Goal: Task Accomplishment & Management: Manage account settings

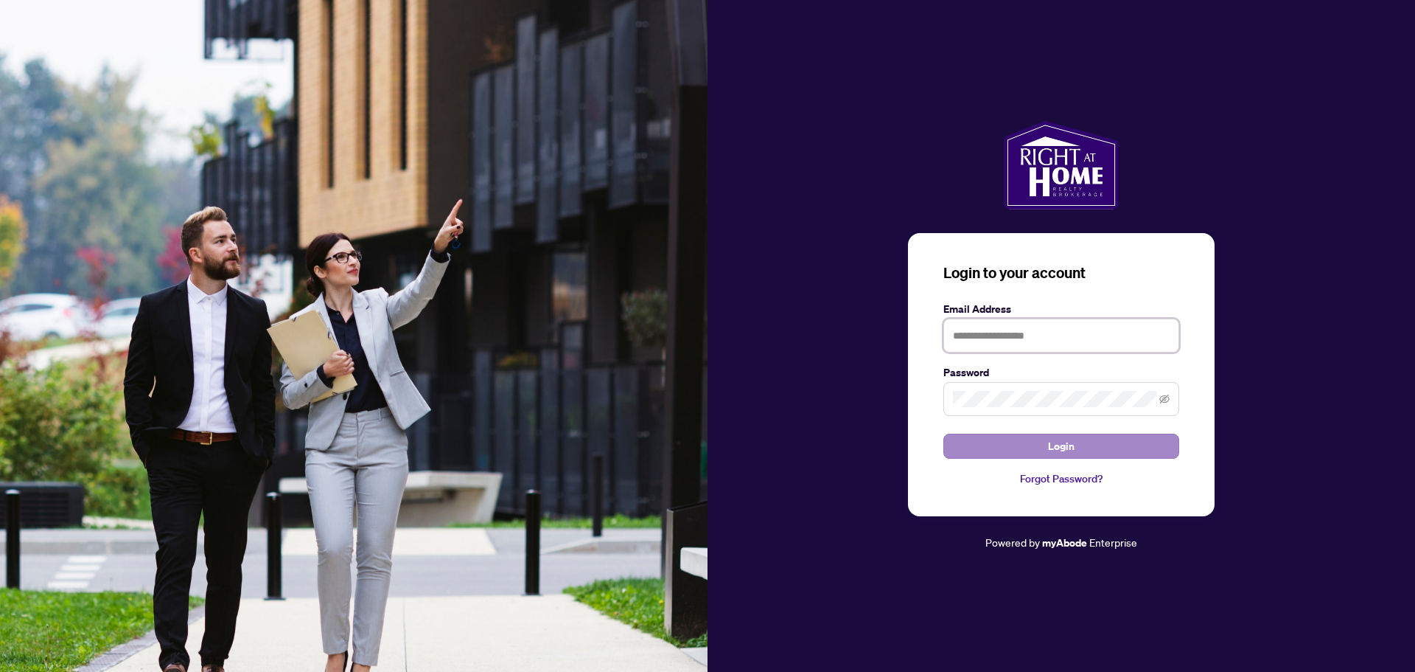
type input "**********"
click at [1078, 441] on button "Login" at bounding box center [1062, 445] width 236 height 25
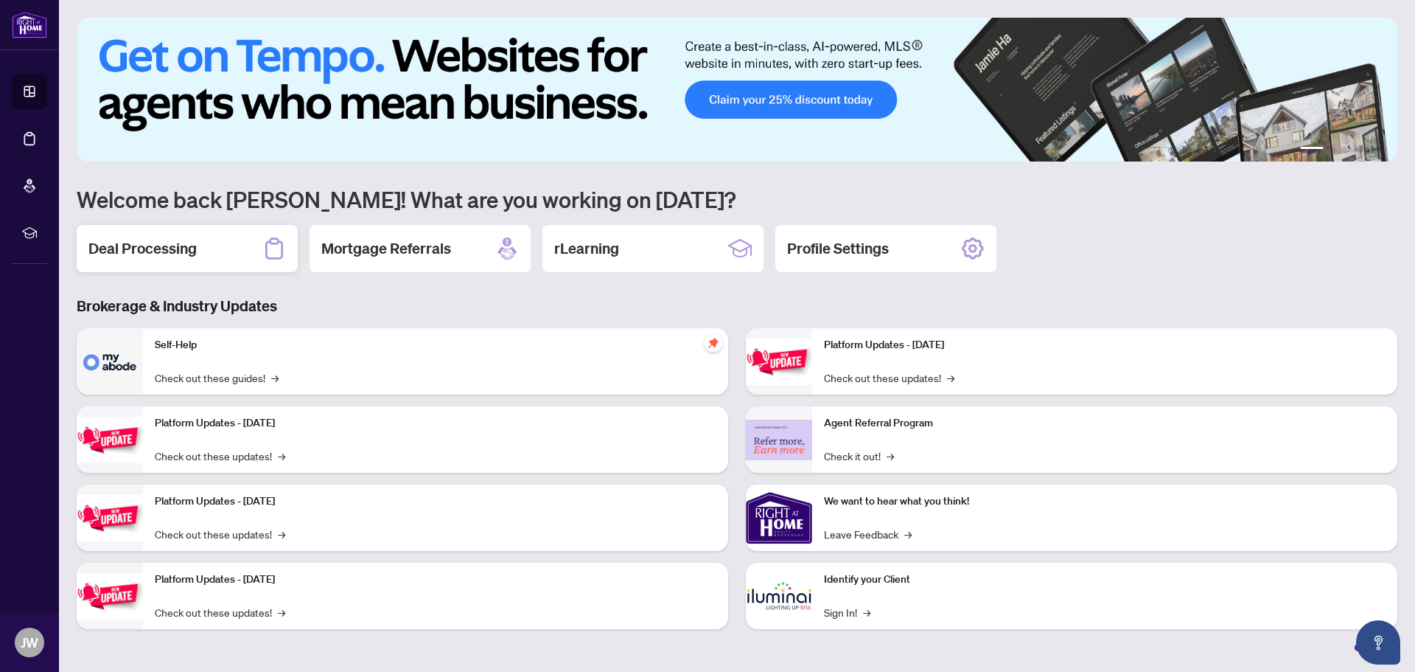
click at [147, 261] on div "Deal Processing" at bounding box center [187, 248] width 221 height 47
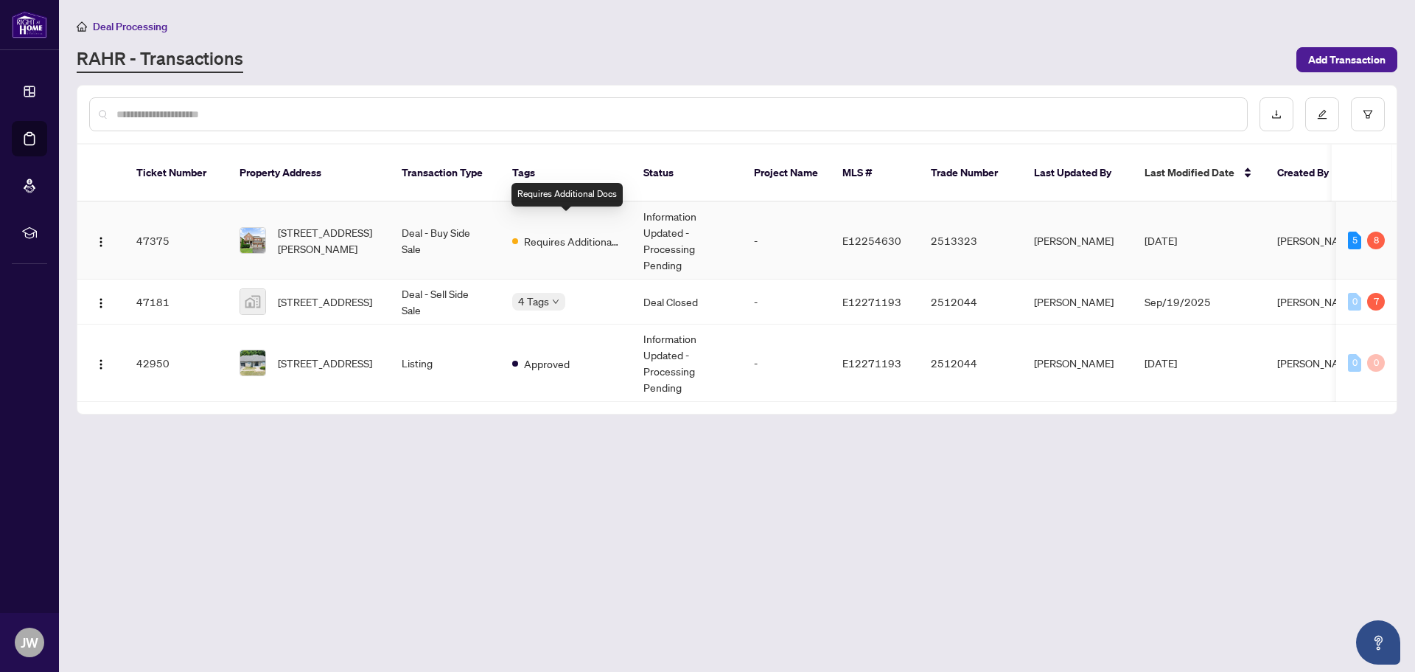
click at [595, 233] on span "Requires Additional Docs" at bounding box center [572, 241] width 96 height 16
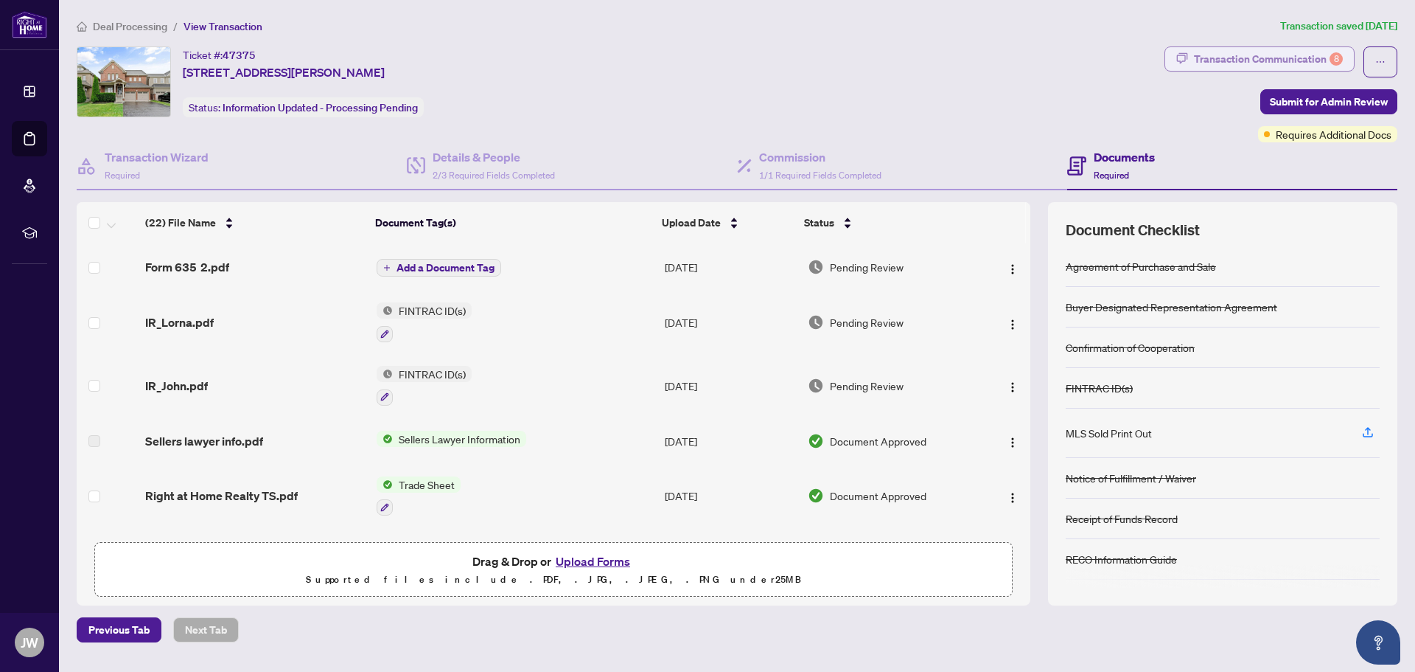
click at [1311, 57] on div "Transaction Communication 8" at bounding box center [1268, 59] width 149 height 24
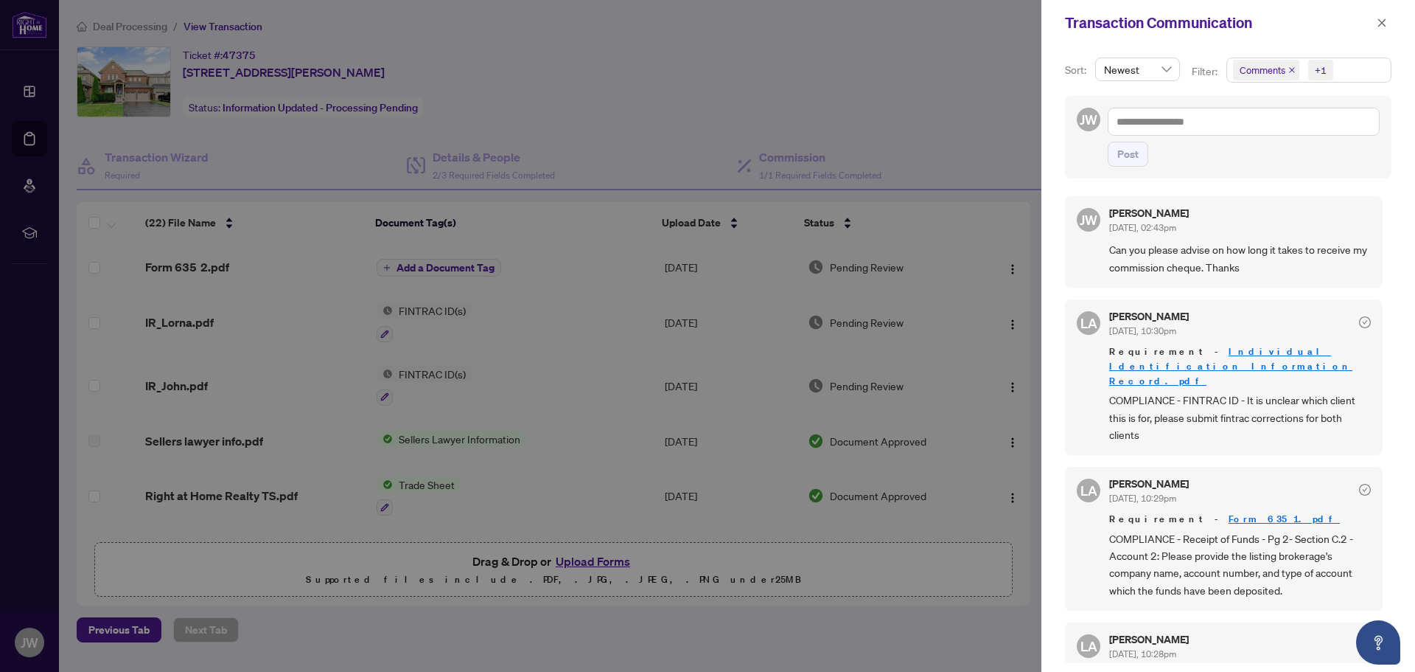
click at [919, 652] on div at bounding box center [707, 336] width 1415 height 672
click at [919, 648] on div at bounding box center [707, 336] width 1415 height 672
click at [1379, 19] on icon "close" at bounding box center [1382, 23] width 10 height 10
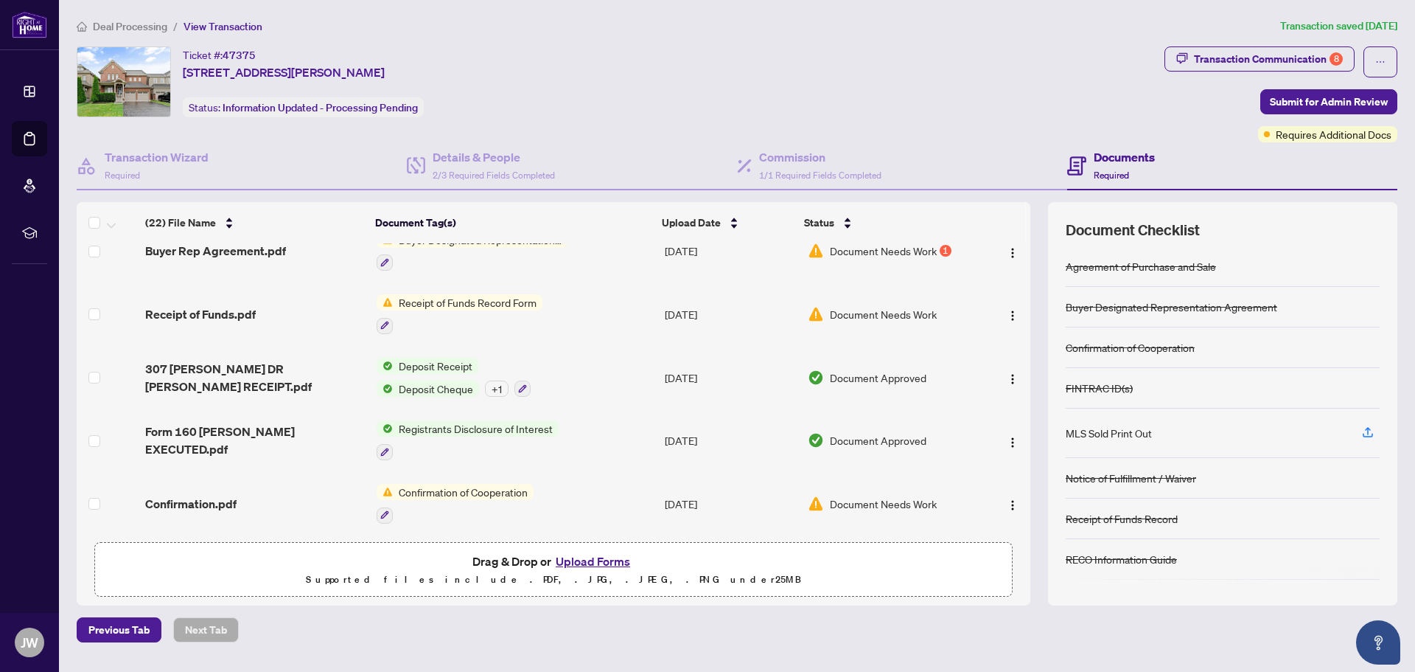
scroll to position [1036, 0]
